Goal: Task Accomplishment & Management: Manage account settings

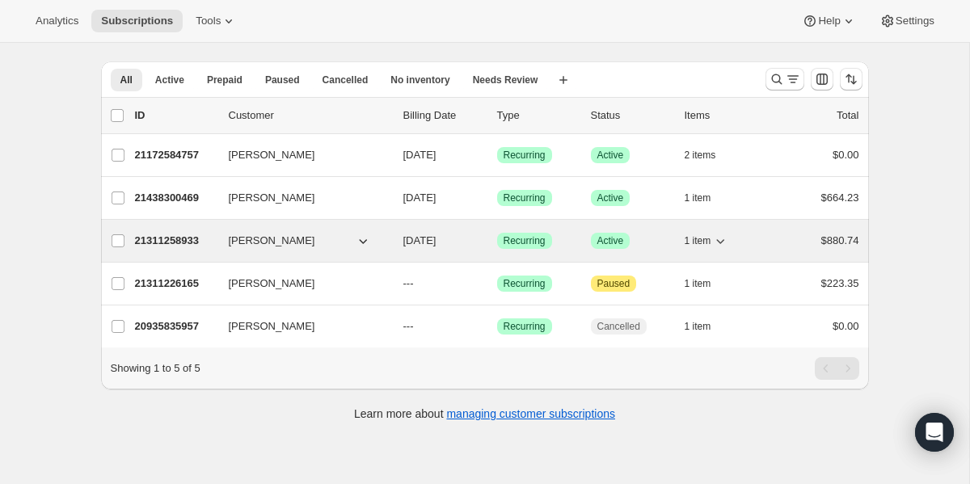
scroll to position [32, 0]
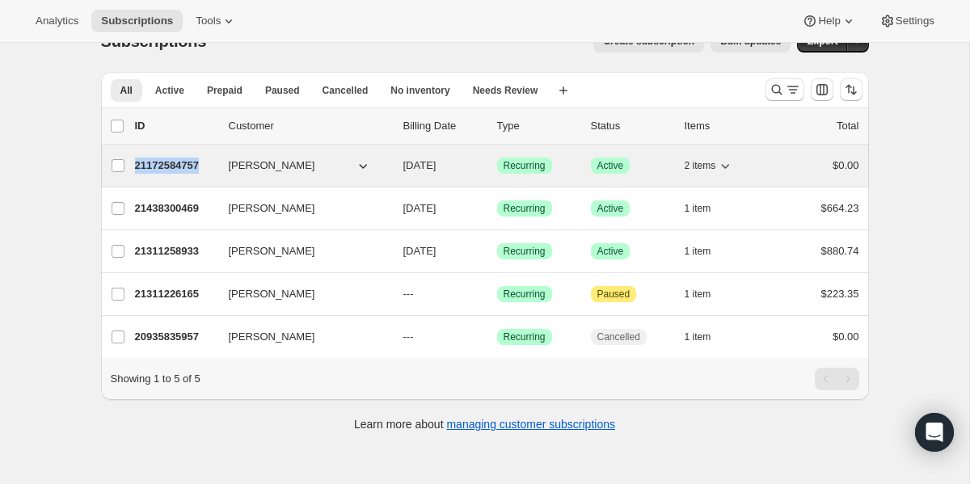
click at [168, 166] on p "21172584757" at bounding box center [175, 166] width 81 height 16
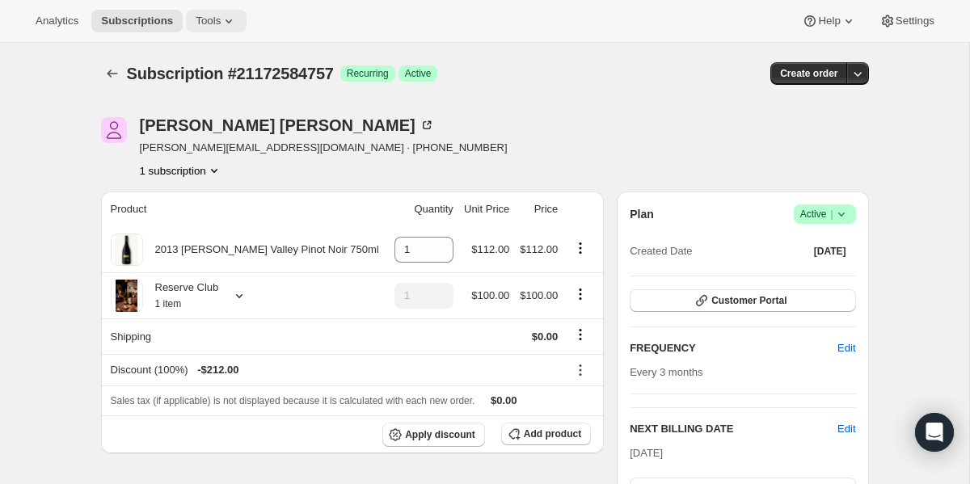
click at [221, 25] on span "Tools" at bounding box center [208, 21] width 25 height 13
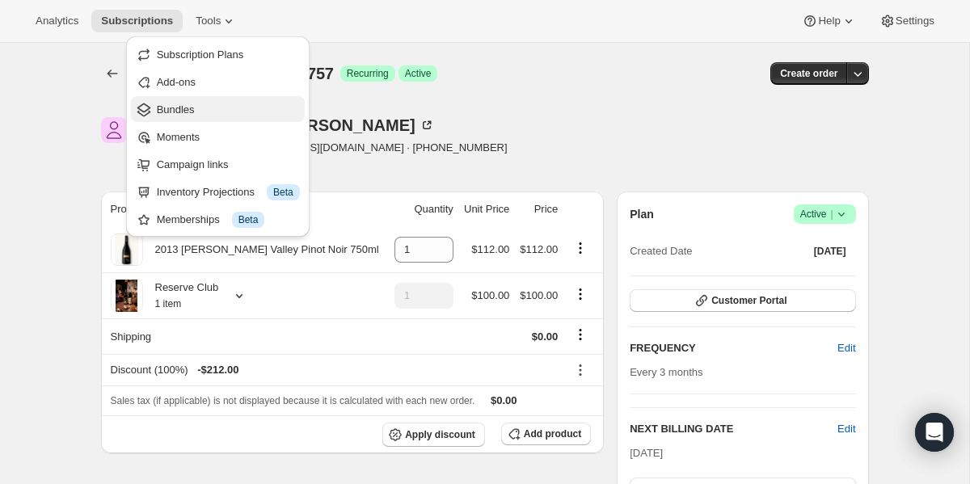
click at [178, 106] on span "Bundles" at bounding box center [176, 109] width 38 height 12
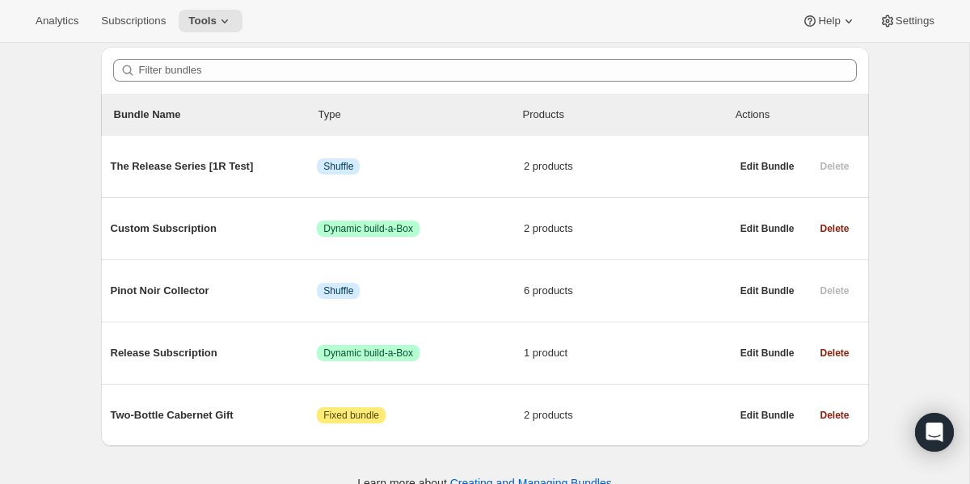
scroll to position [166, 0]
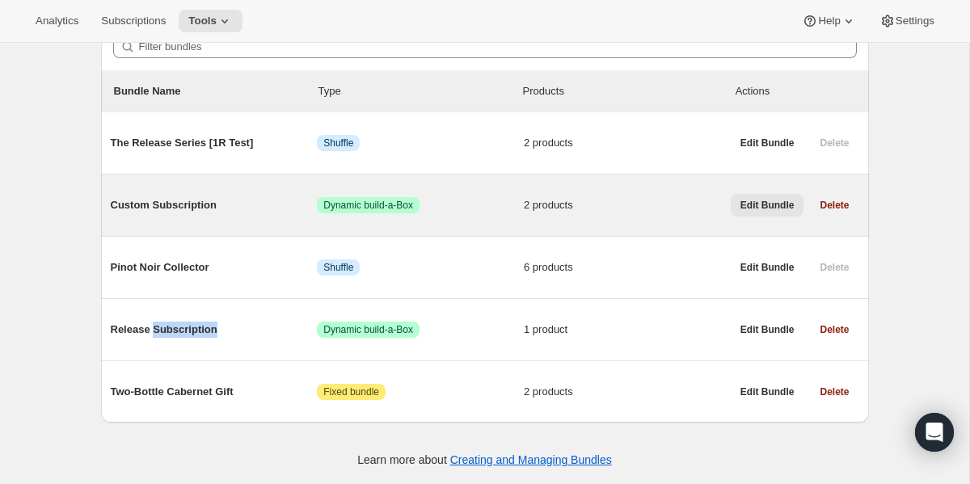
click at [759, 208] on span "Edit Bundle" at bounding box center [767, 205] width 54 height 13
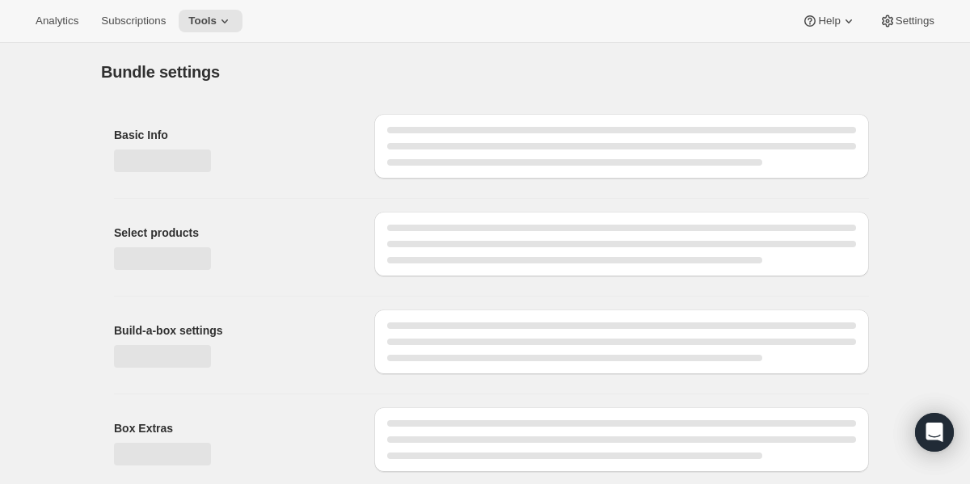
type input "Custom Subscription"
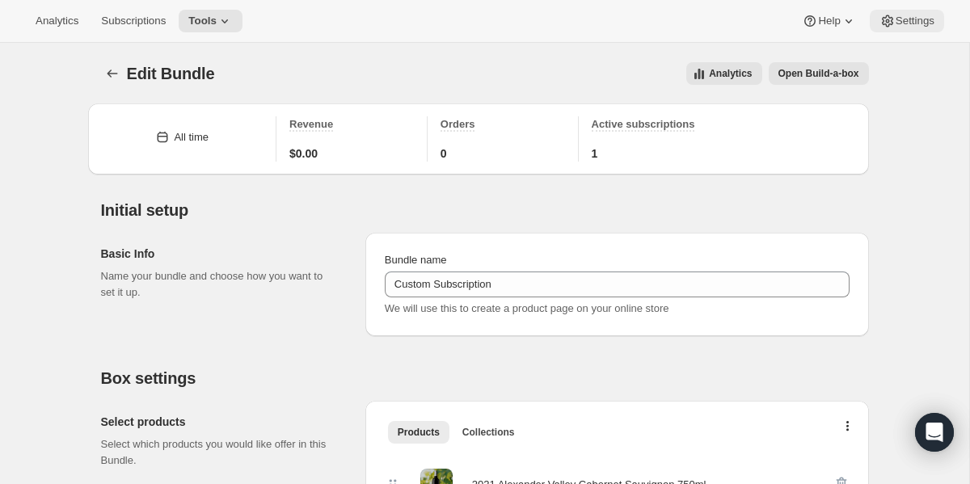
click at [931, 20] on span "Settings" at bounding box center [914, 21] width 39 height 13
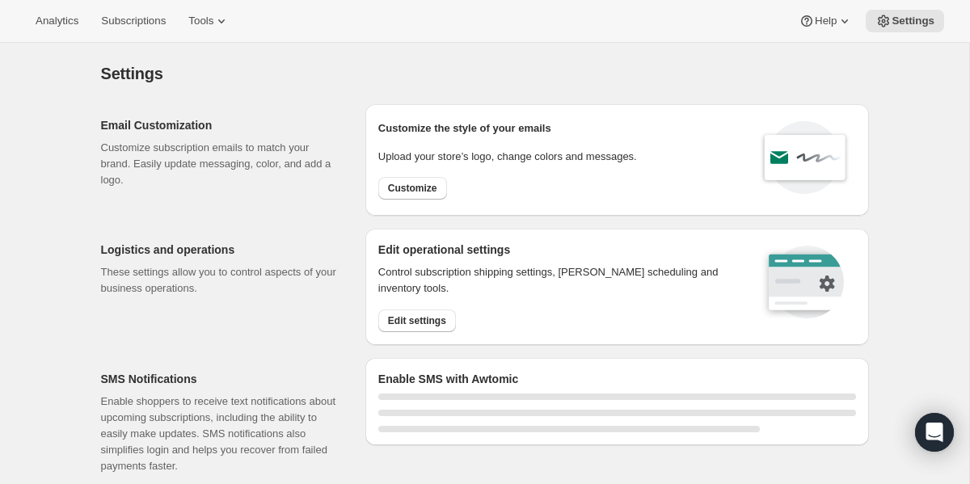
select select "22:00"
select select "09:00"
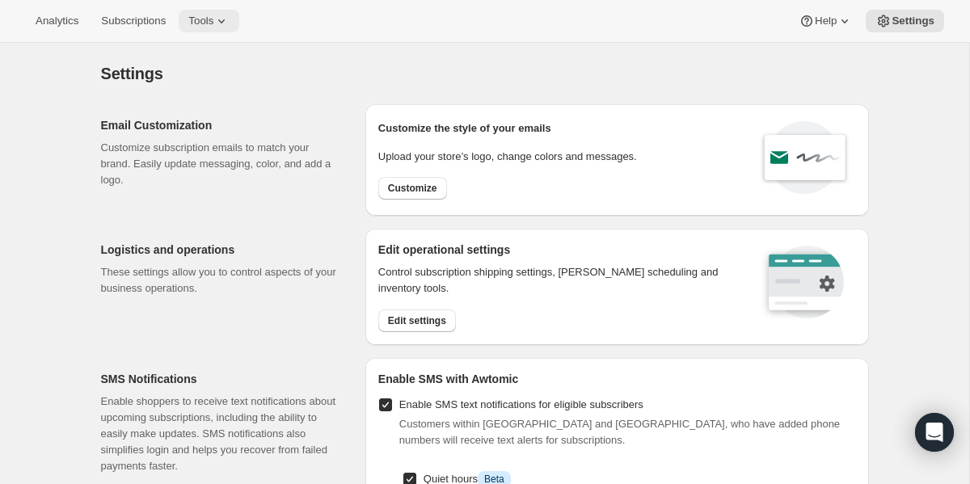
click at [225, 20] on icon at bounding box center [221, 21] width 6 height 4
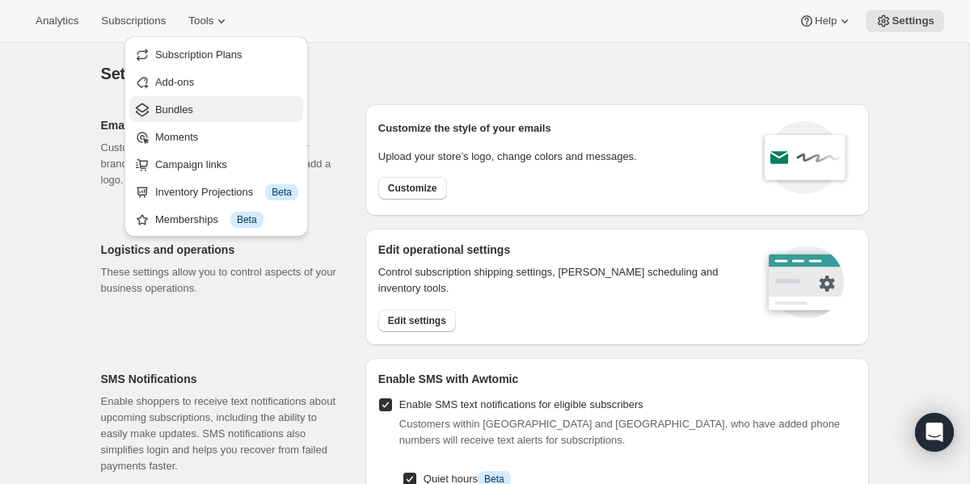
click at [177, 111] on span "Bundles" at bounding box center [174, 109] width 38 height 12
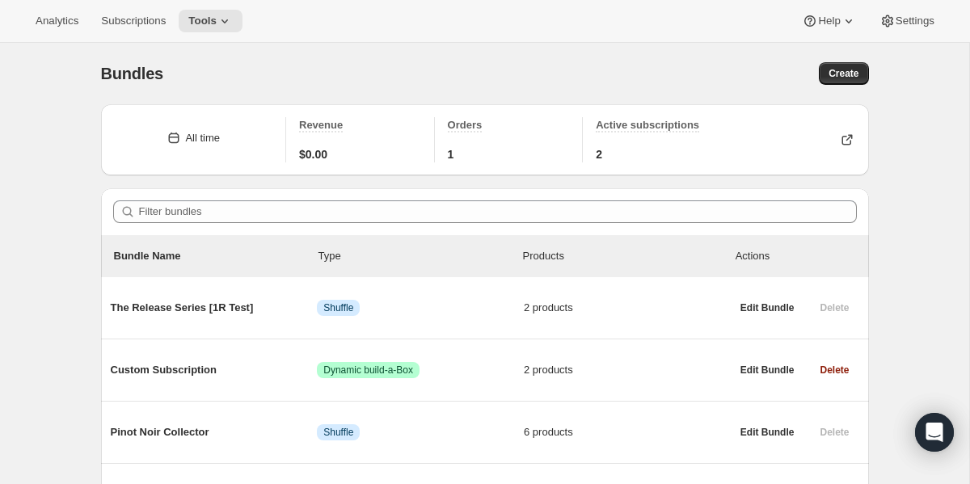
click at [61, 225] on div "Bundles. This page is ready Bundles Create All time Revenue $0.00 Orders 1 Acti…" at bounding box center [484, 346] width 969 height 606
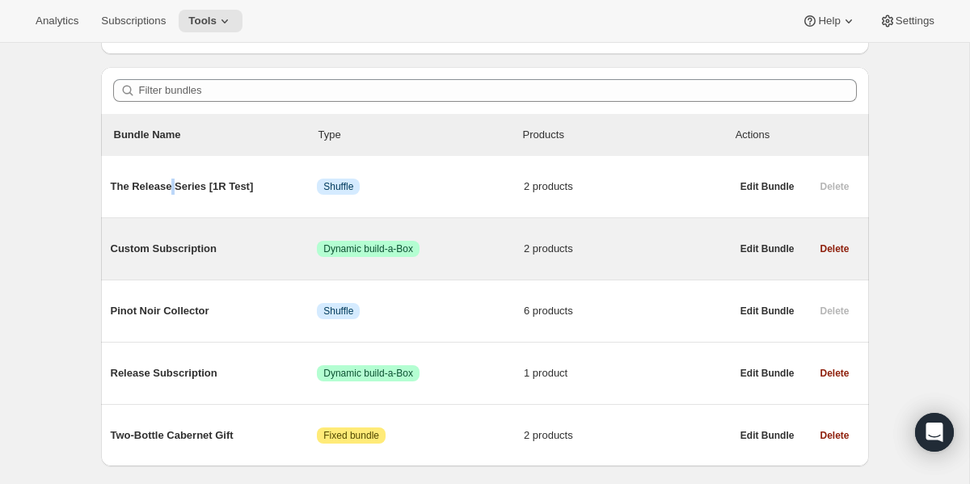
scroll to position [132, 0]
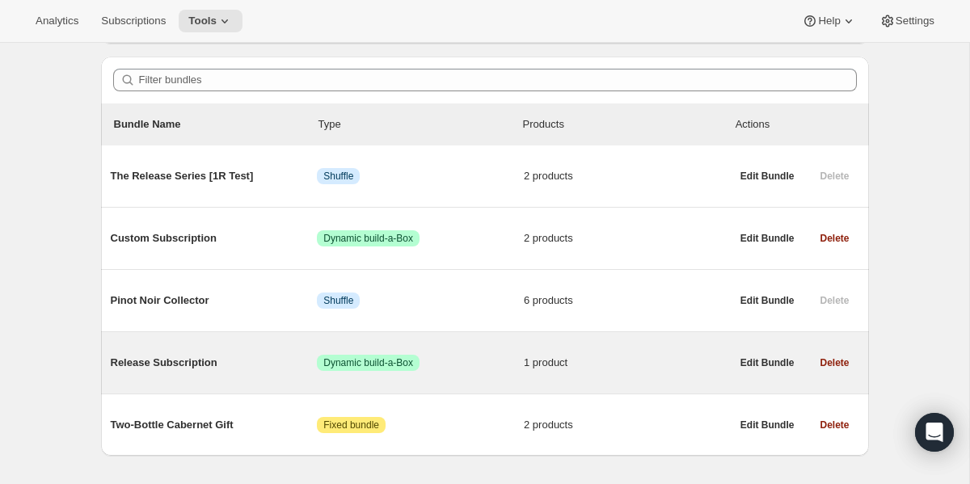
click at [175, 370] on span "Release Subscription" at bounding box center [214, 363] width 207 height 16
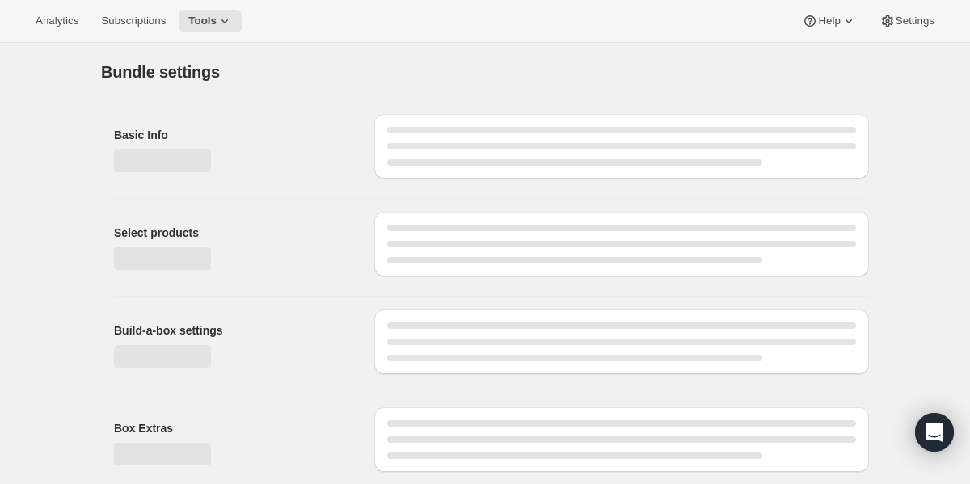
type input "Release Subscription"
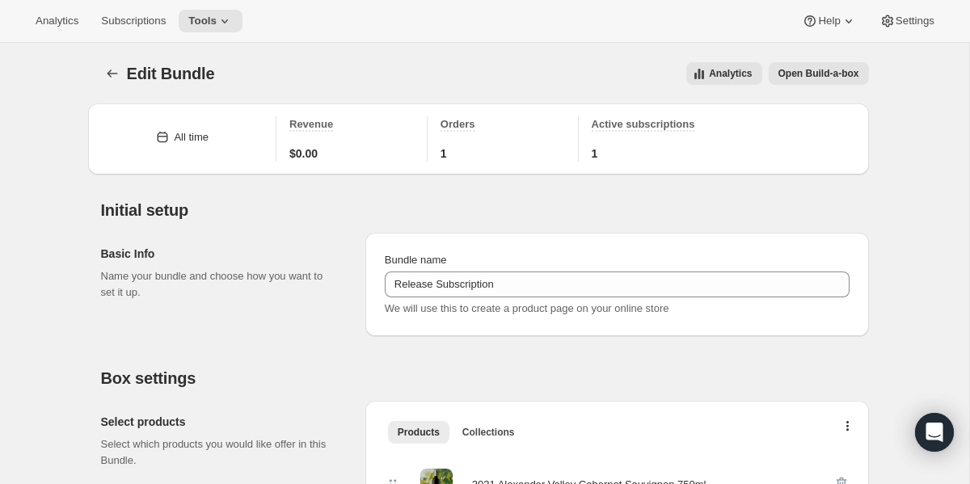
click at [850, 74] on span "Open Build-a-box" at bounding box center [818, 73] width 81 height 13
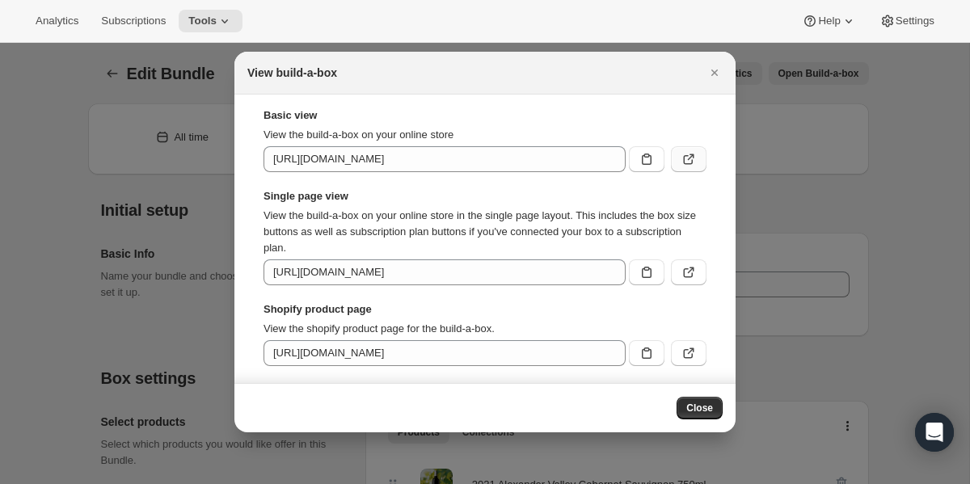
click at [694, 159] on icon ":rbq:" at bounding box center [688, 159] width 16 height 16
click at [717, 77] on icon "Close" at bounding box center [714, 73] width 16 height 16
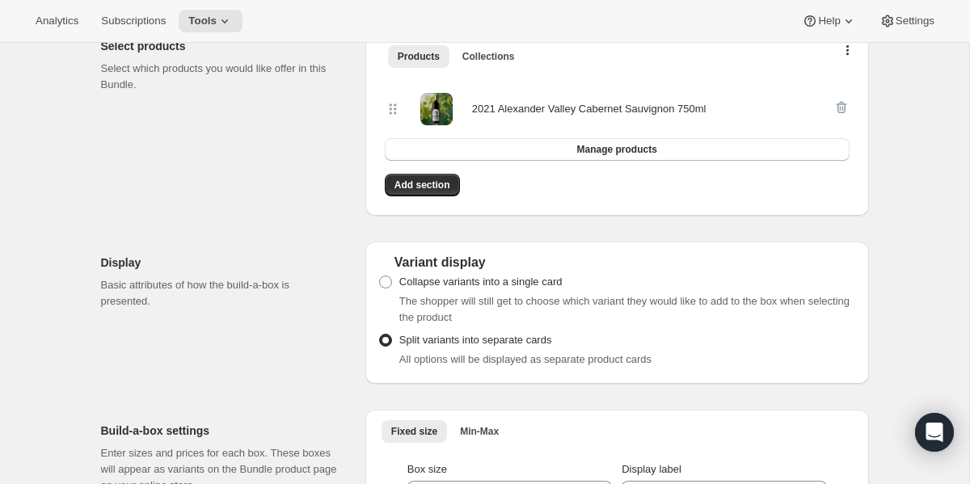
scroll to position [82, 0]
